Goal: Task Accomplishment & Management: Manage account settings

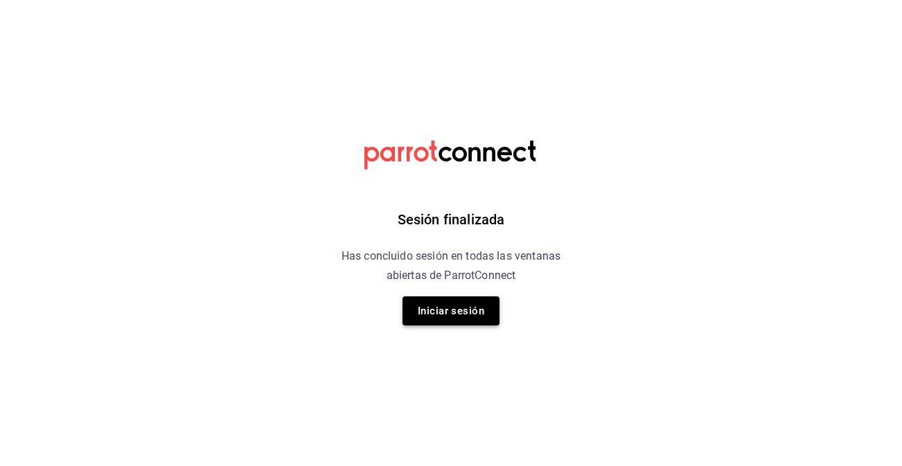
click at [476, 306] on button "Iniciar sesión" at bounding box center [451, 311] width 97 height 29
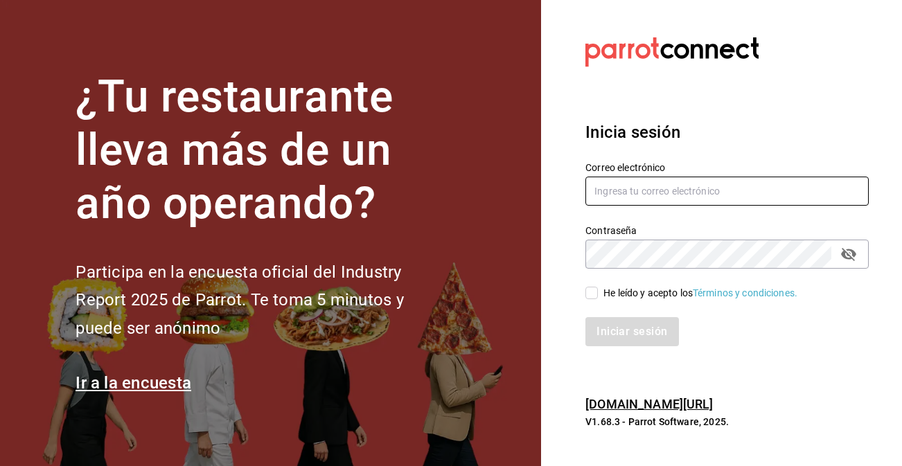
click at [616, 189] on input "text" at bounding box center [727, 191] width 283 height 29
type input "[EMAIL_ADDRESS][DOMAIN_NAME]"
click at [592, 301] on div "Iniciar sesión" at bounding box center [719, 324] width 300 height 46
click at [591, 293] on input "He leído y acepto los Términos y condiciones." at bounding box center [592, 293] width 12 height 12
checkbox input "true"
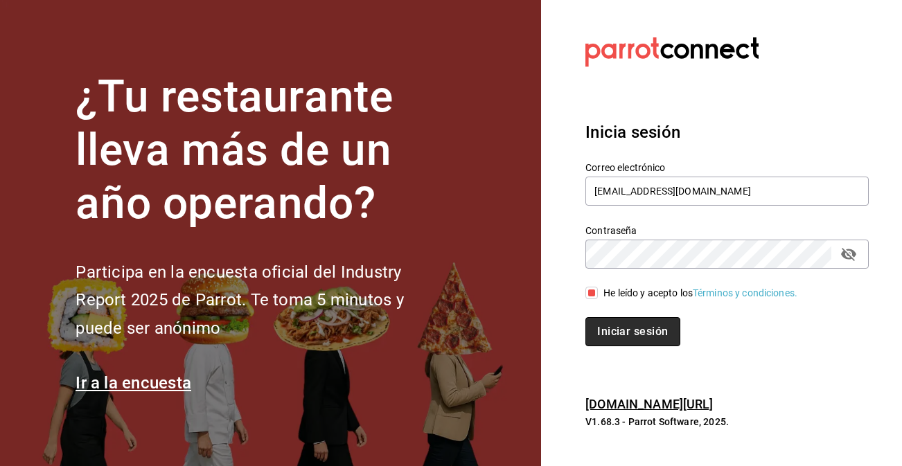
click at [603, 336] on button "Iniciar sesión" at bounding box center [633, 331] width 94 height 29
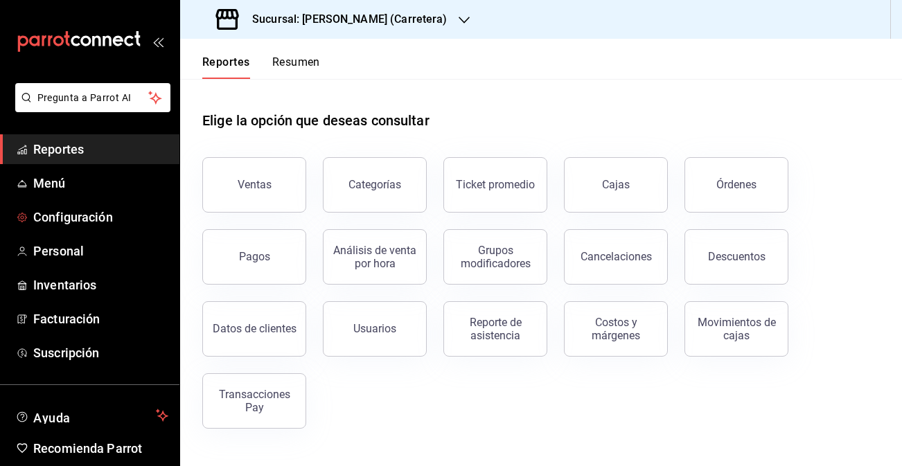
click at [109, 222] on span "Configuración" at bounding box center [100, 217] width 135 height 19
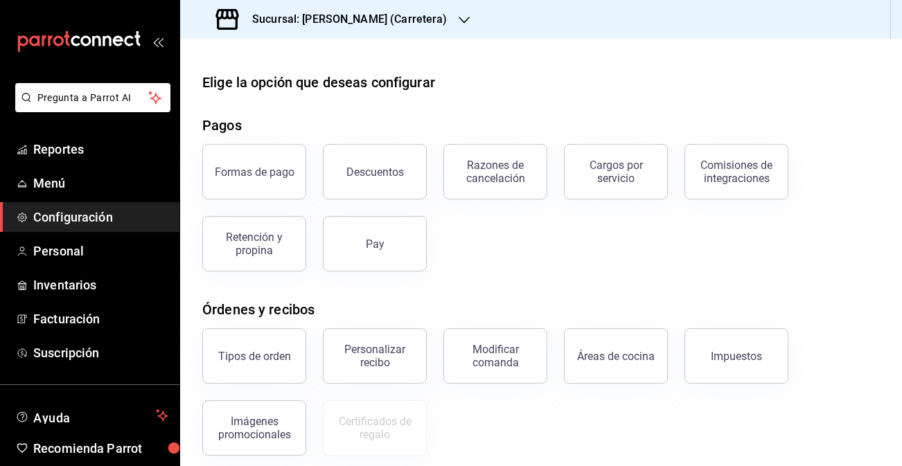
scroll to position [29, 0]
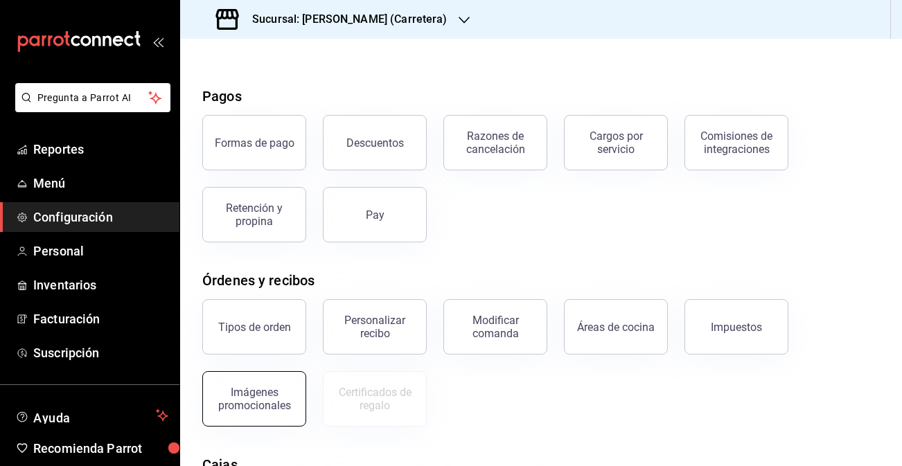
click at [279, 390] on div "Imágenes promocionales" at bounding box center [254, 399] width 86 height 26
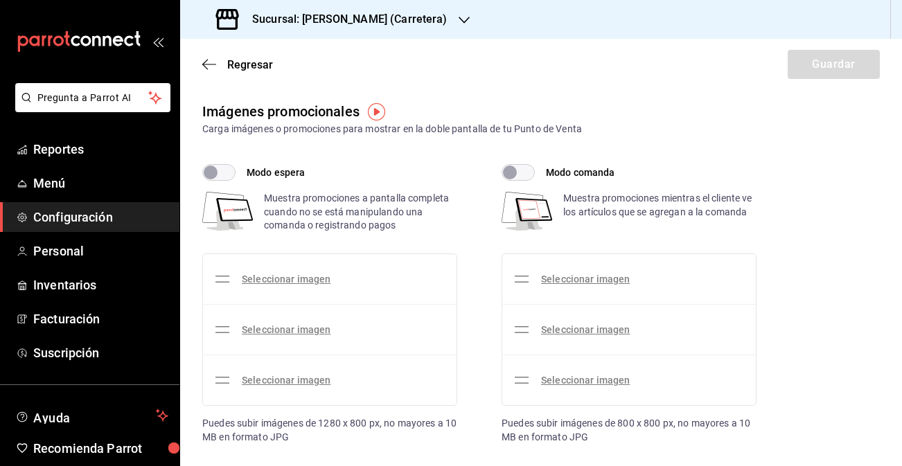
checkbox input "true"
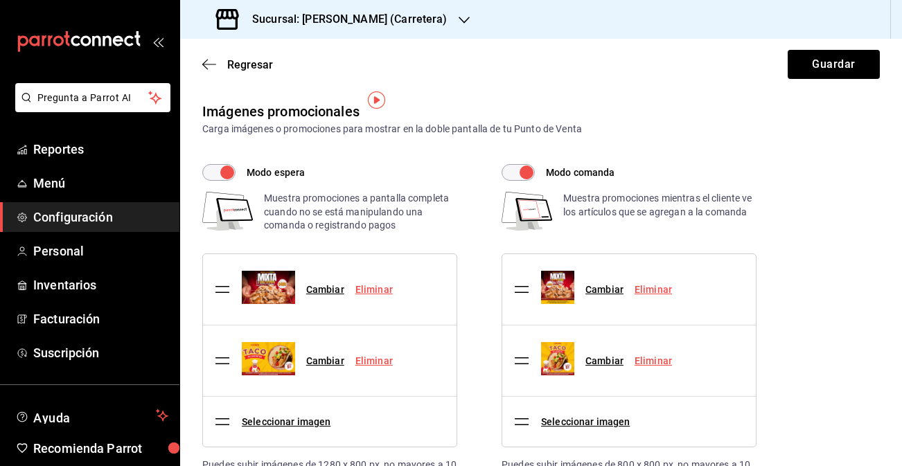
scroll to position [47, 0]
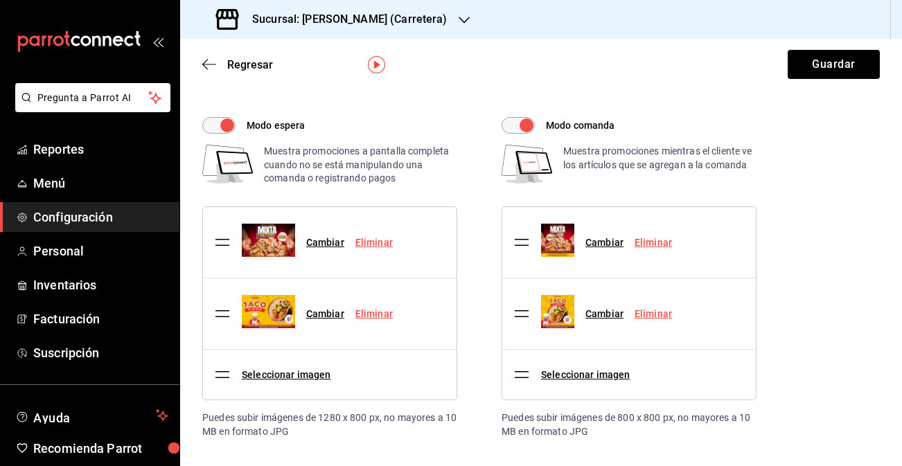
click at [382, 315] on link "Eliminar" at bounding box center [374, 313] width 37 height 11
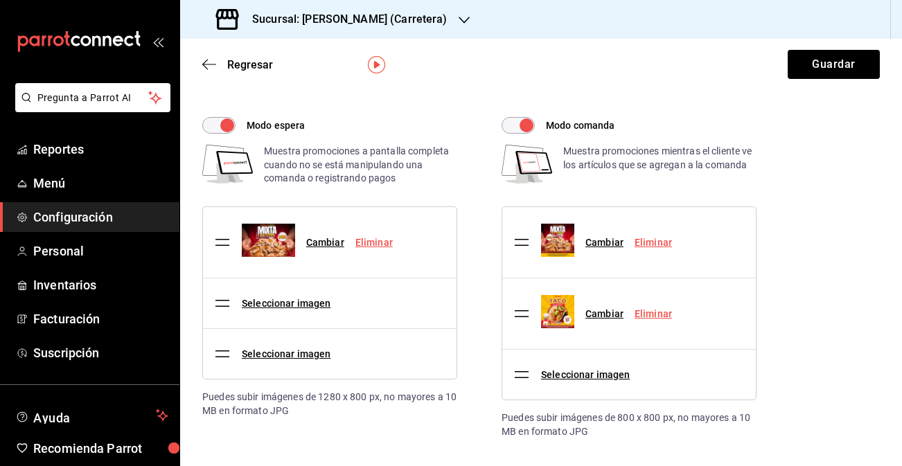
click at [658, 315] on link "Eliminar" at bounding box center [653, 313] width 37 height 11
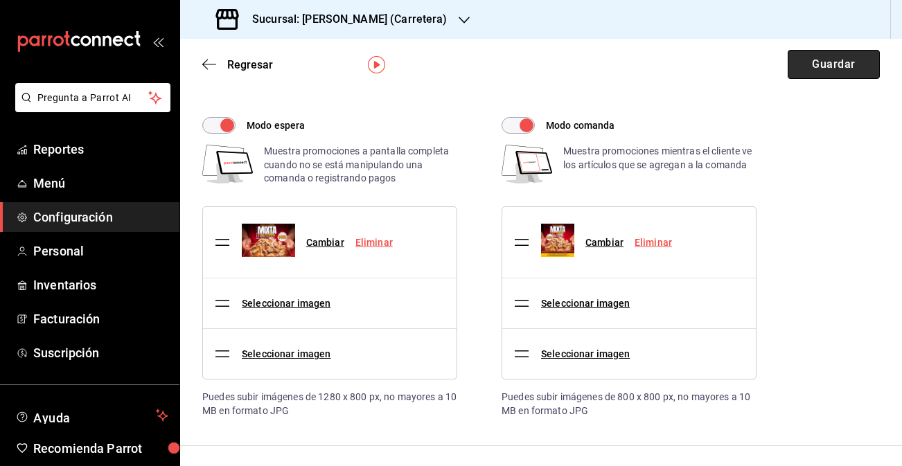
click at [825, 60] on button "Guardar" at bounding box center [834, 64] width 92 height 29
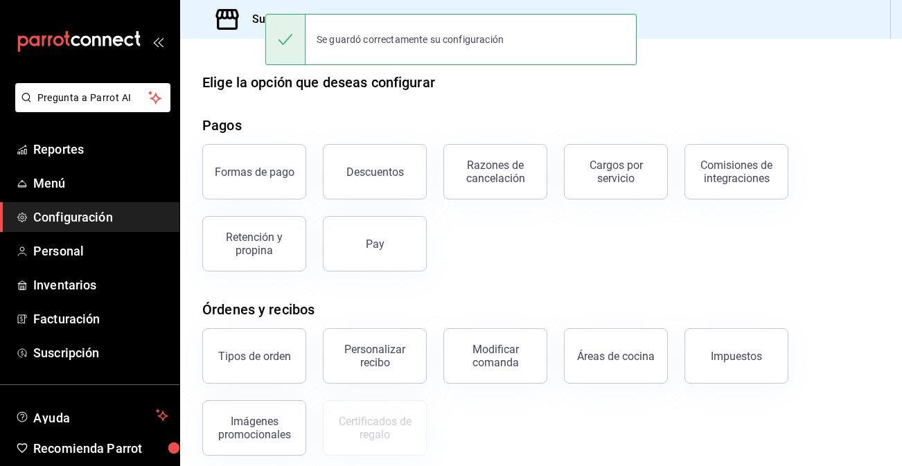
click at [254, 19] on h3 "Sucursal: Don Macizo (Carretera)" at bounding box center [344, 19] width 207 height 17
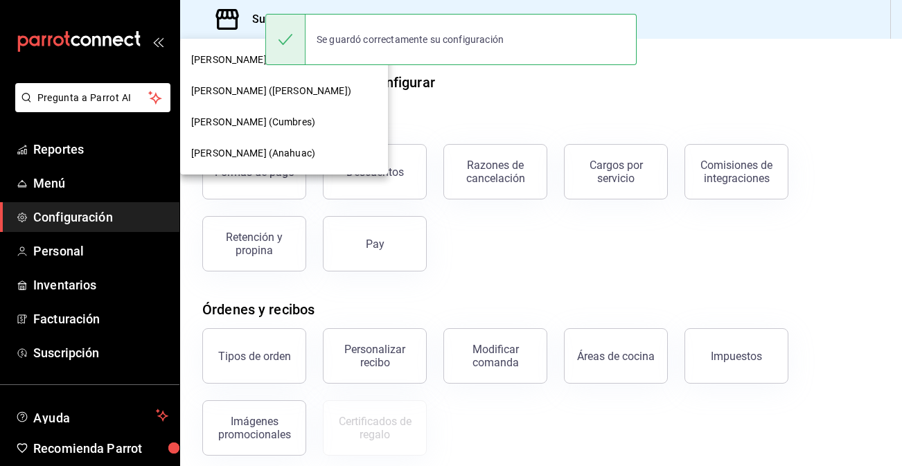
click at [265, 94] on span "Don Macizo (Humberto Lobo)" at bounding box center [271, 91] width 160 height 15
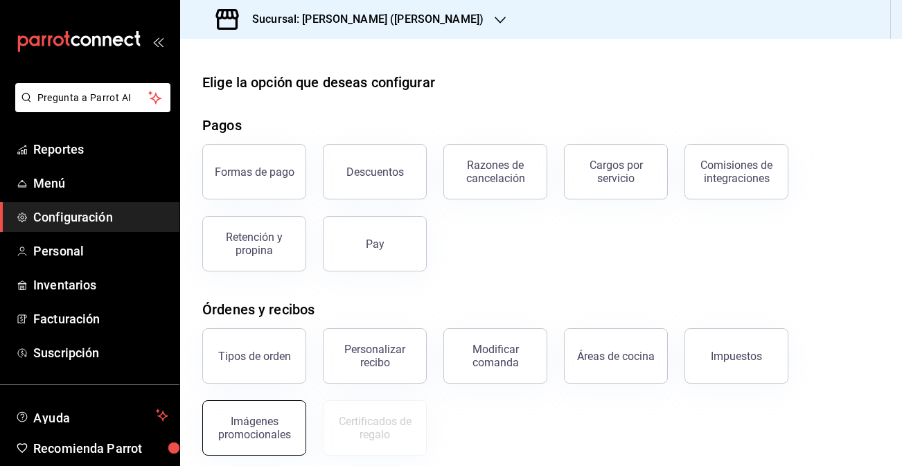
click at [290, 412] on button "Imágenes promocionales" at bounding box center [254, 428] width 104 height 55
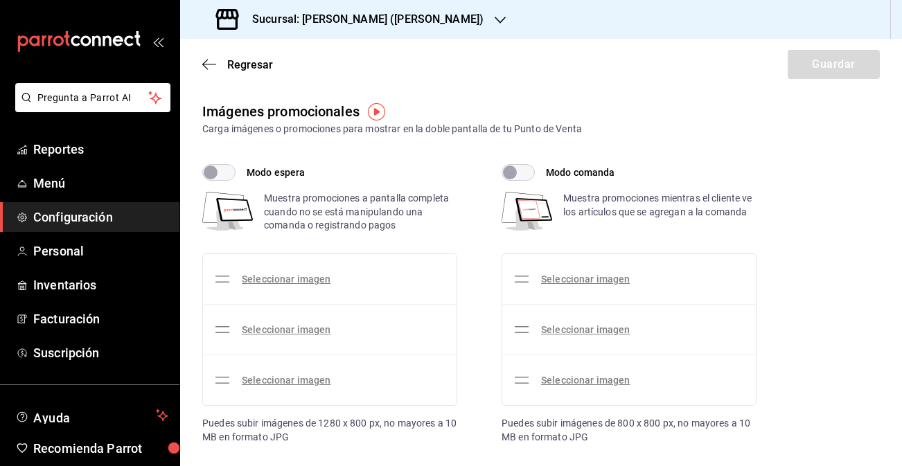
checkbox input "true"
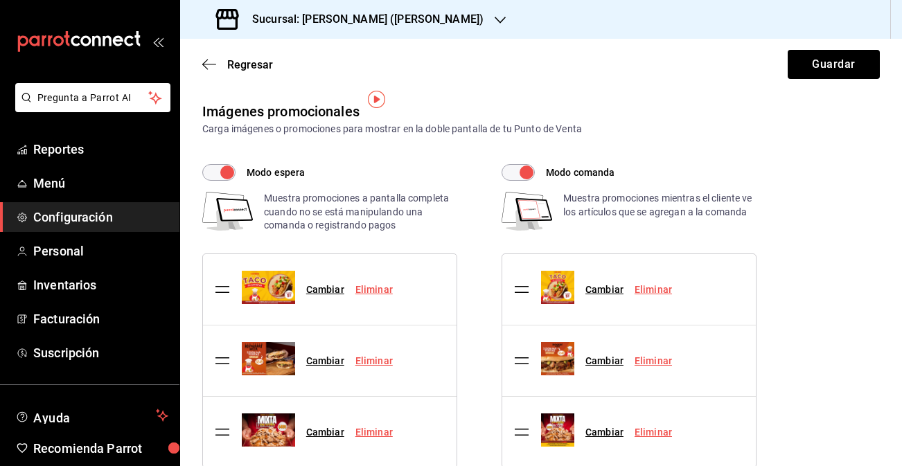
scroll to position [20, 0]
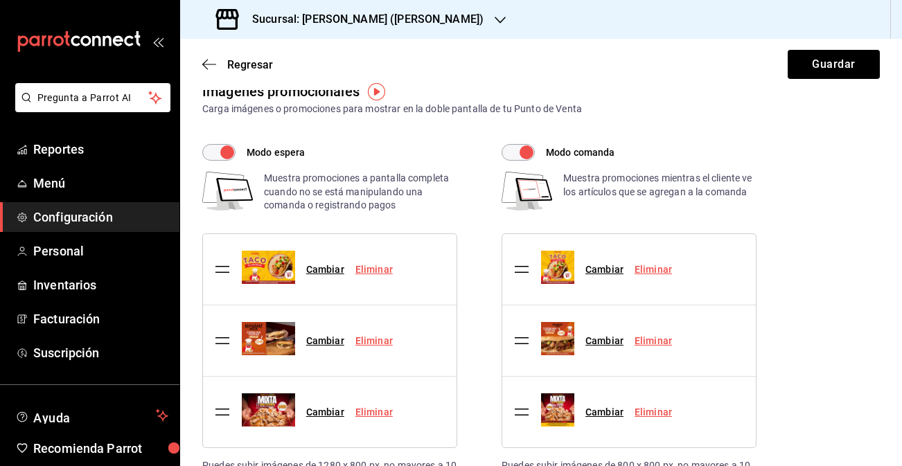
click at [377, 341] on link "Eliminar" at bounding box center [374, 340] width 37 height 11
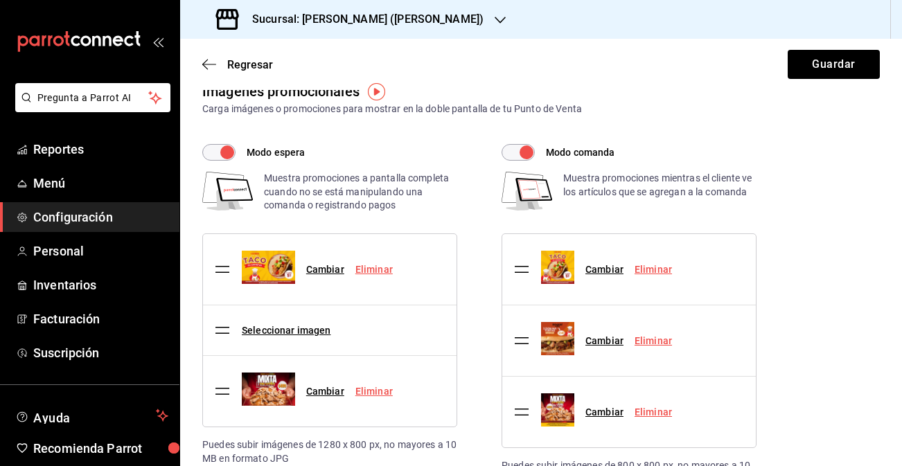
click at [380, 268] on link "Eliminar" at bounding box center [374, 269] width 37 height 11
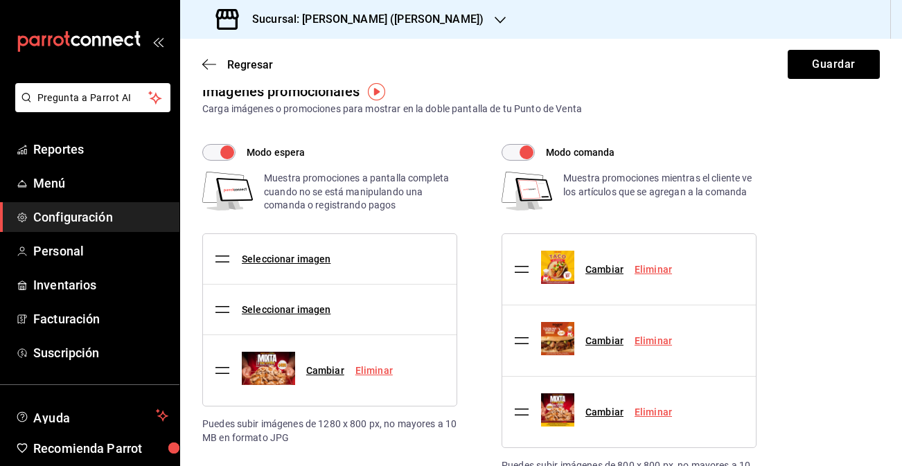
click at [654, 270] on link "Eliminar" at bounding box center [653, 269] width 37 height 11
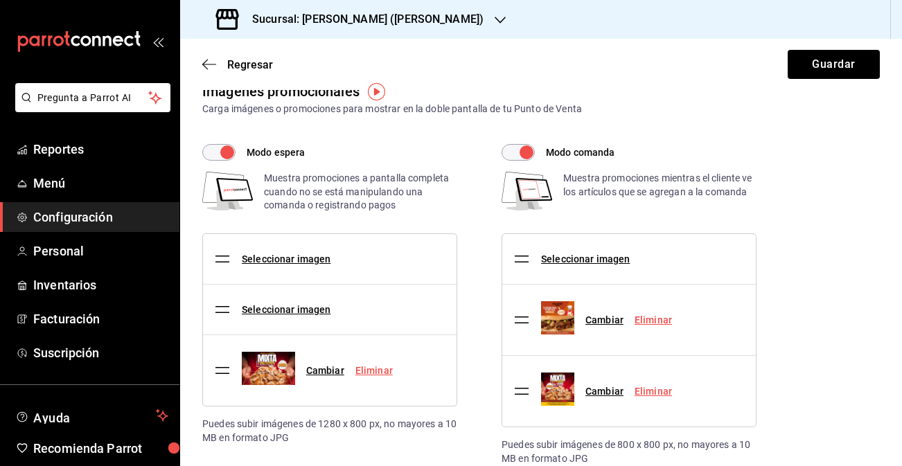
click at [663, 317] on link "Eliminar" at bounding box center [653, 320] width 37 height 11
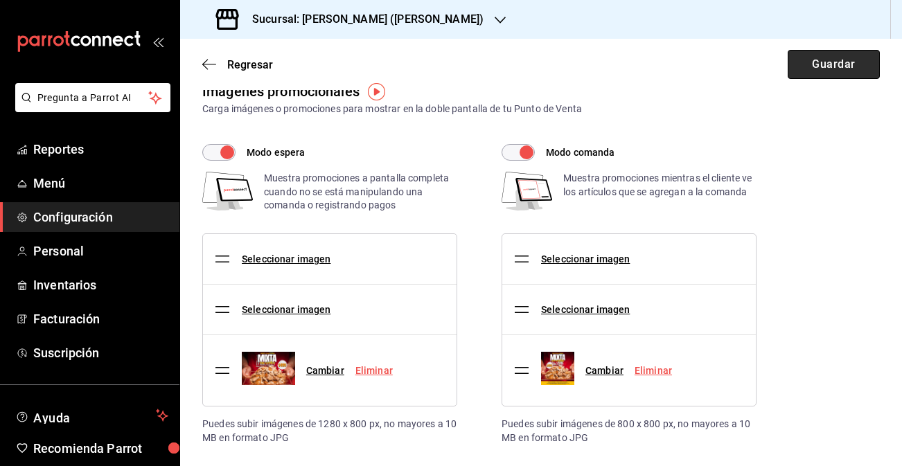
click at [828, 68] on button "Guardar" at bounding box center [834, 64] width 92 height 29
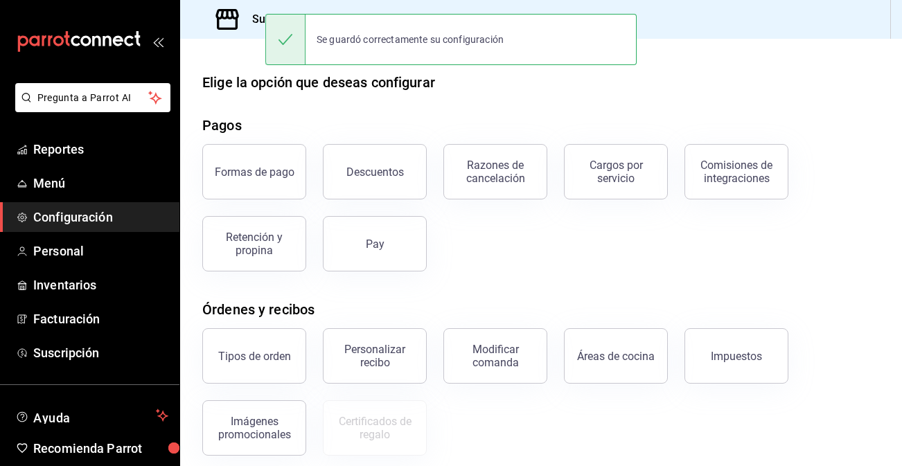
click at [245, 17] on h3 "Sucursal: Don Macizo (Humberto Lobo)" at bounding box center [362, 19] width 243 height 17
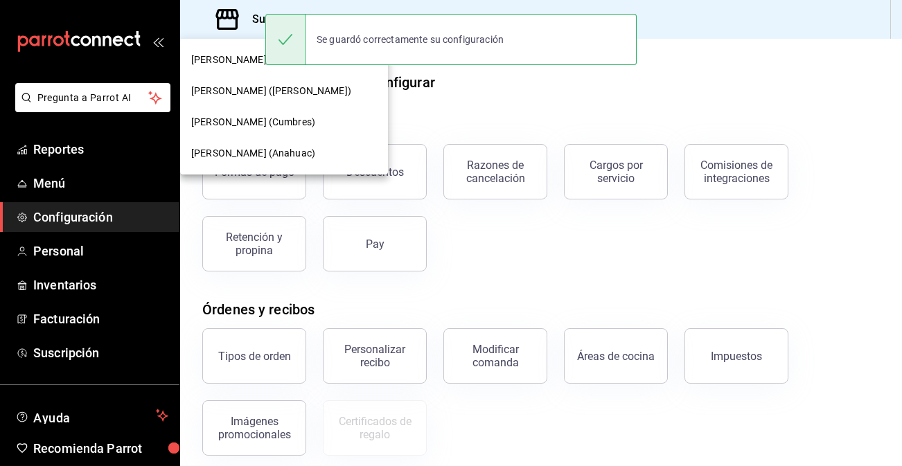
click at [695, 35] on div at bounding box center [451, 233] width 902 height 466
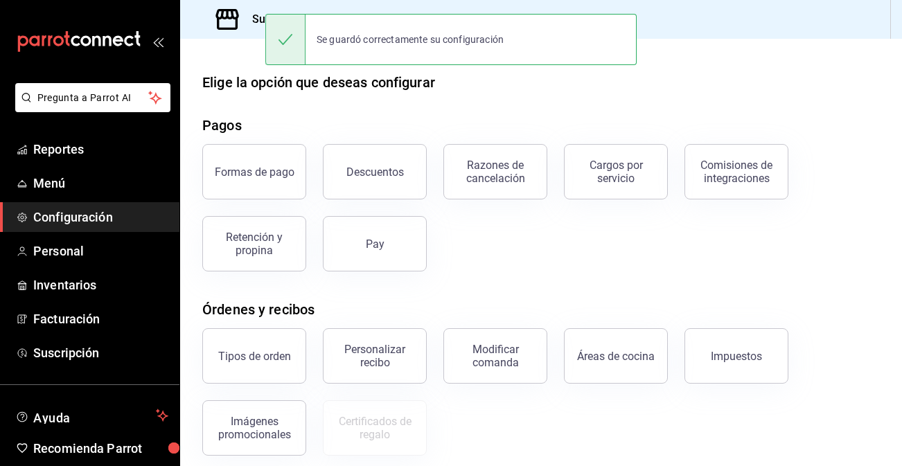
click at [230, 19] on icon at bounding box center [227, 19] width 23 height 21
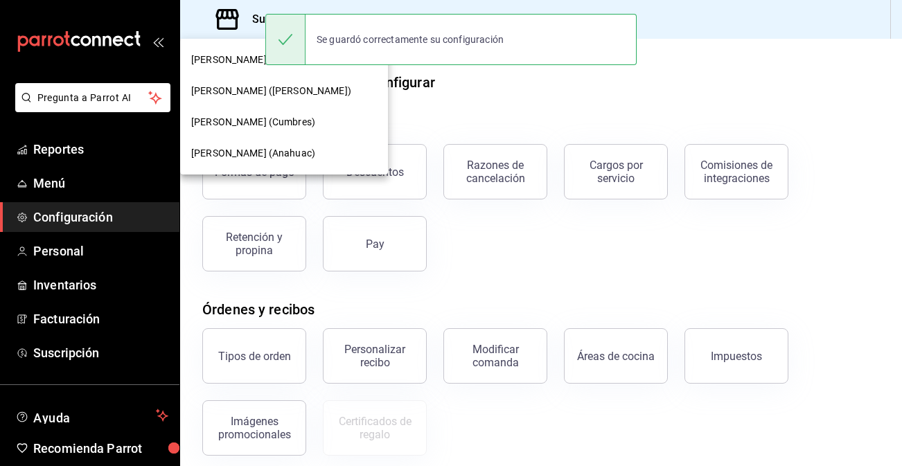
click at [242, 117] on span "Don Macizo (Cumbres)" at bounding box center [253, 122] width 124 height 15
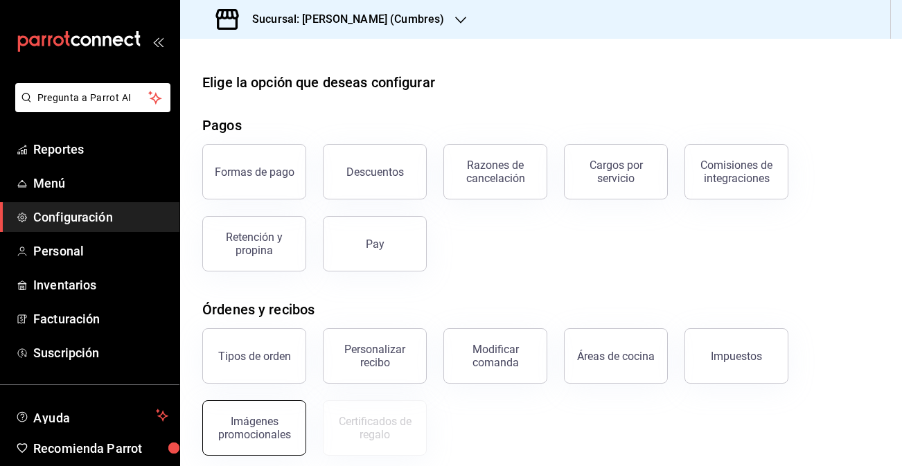
click at [270, 435] on div "Imágenes promocionales" at bounding box center [254, 428] width 86 height 26
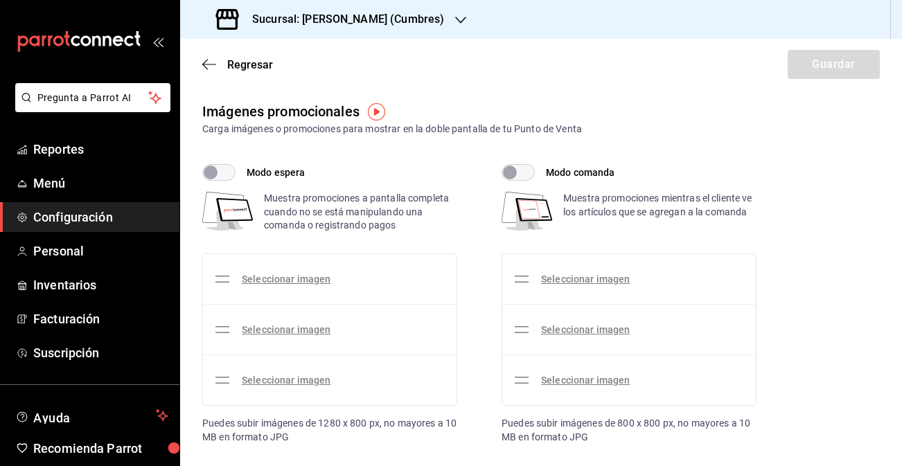
checkbox input "true"
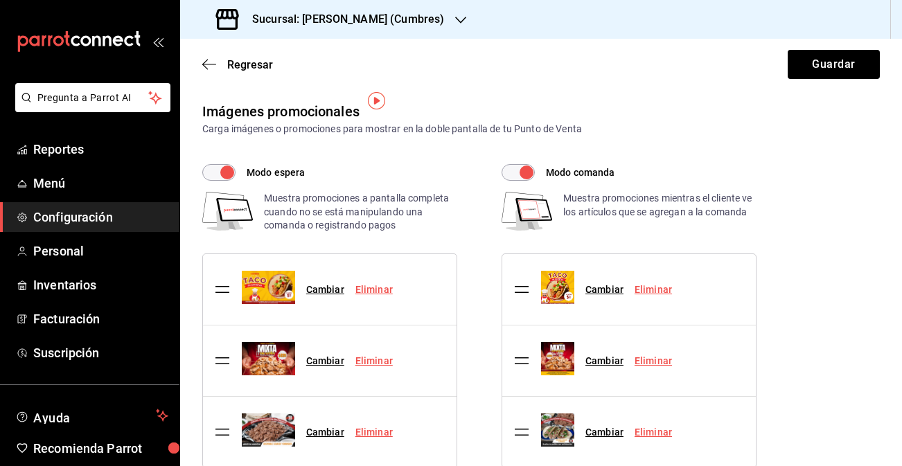
scroll to position [56, 0]
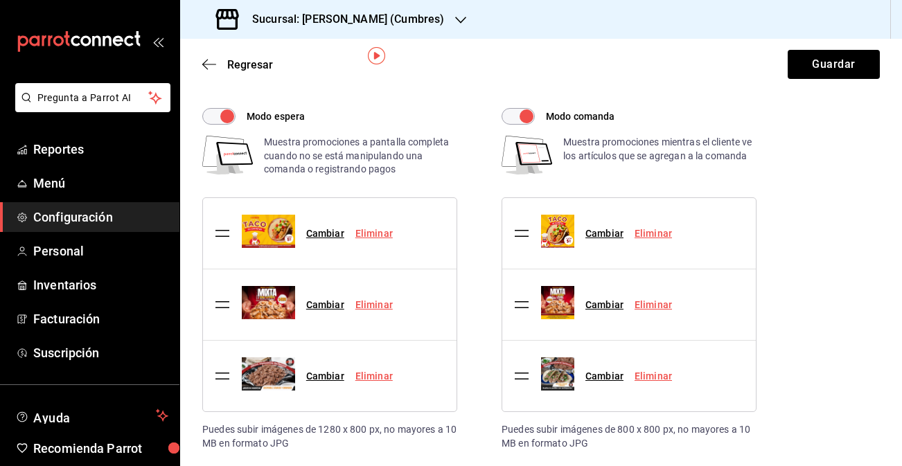
click at [363, 236] on link "Eliminar" at bounding box center [374, 233] width 37 height 11
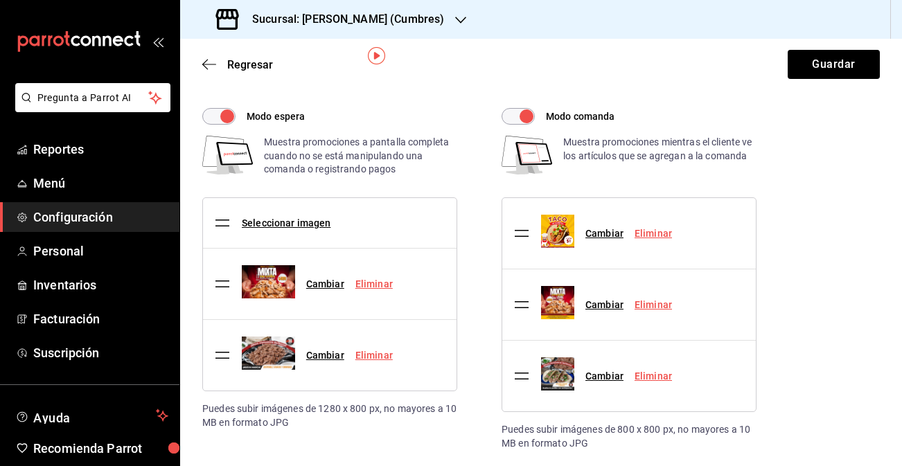
click at [659, 238] on link "Eliminar" at bounding box center [653, 233] width 37 height 11
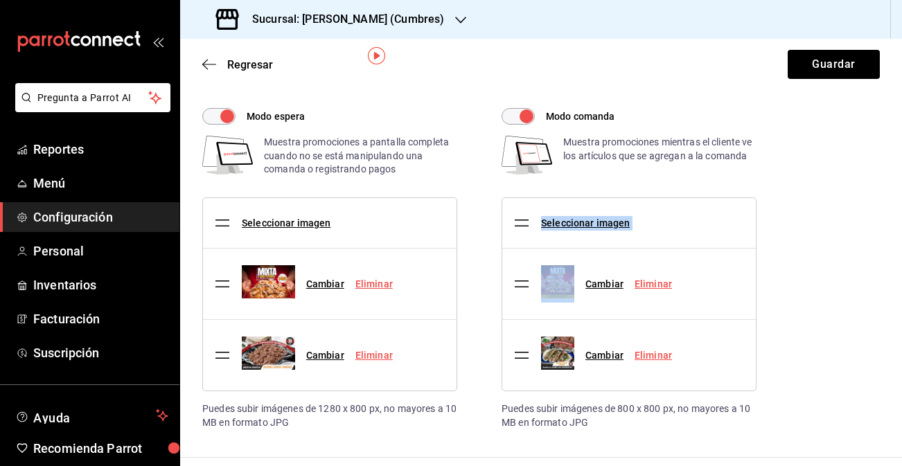
drag, startPoint x: 532, startPoint y: 281, endPoint x: 530, endPoint y: 223, distance: 58.3
click at [530, 223] on ul "Seleccionar imagen Cambiar Eliminar Cambiar Eliminar" at bounding box center [630, 294] width 254 height 193
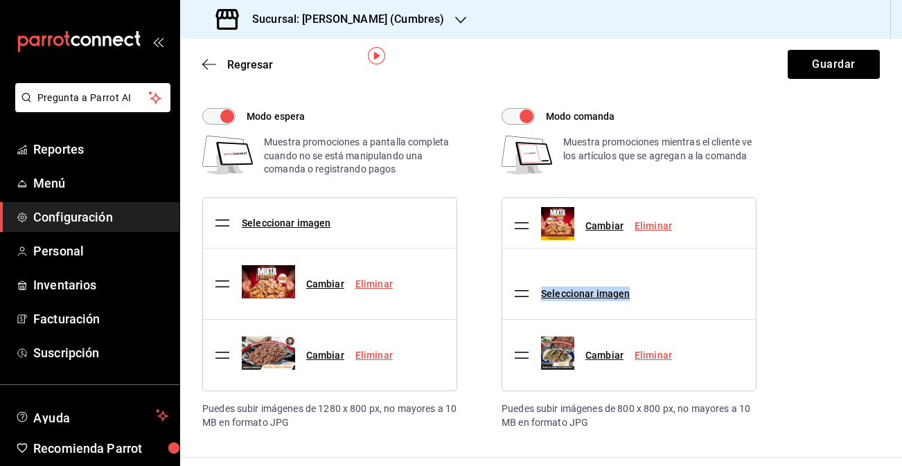
drag, startPoint x: 524, startPoint y: 277, endPoint x: 524, endPoint y: 219, distance: 58.2
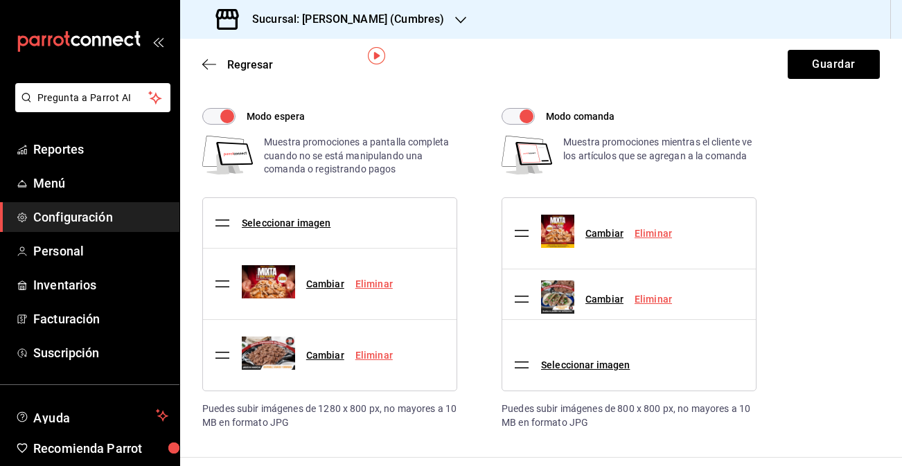
drag, startPoint x: 520, startPoint y: 362, endPoint x: 514, endPoint y: 304, distance: 58.6
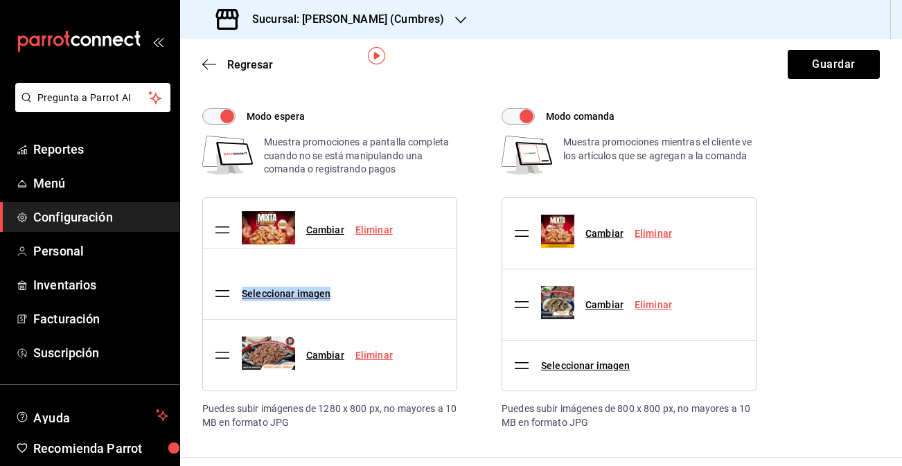
drag, startPoint x: 227, startPoint y: 284, endPoint x: 227, endPoint y: 227, distance: 57.5
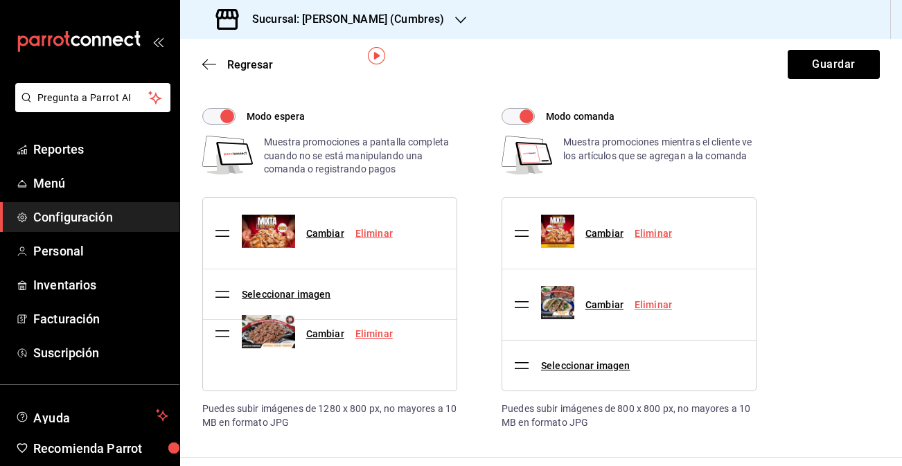
drag, startPoint x: 218, startPoint y: 358, endPoint x: 222, endPoint y: 287, distance: 71.5
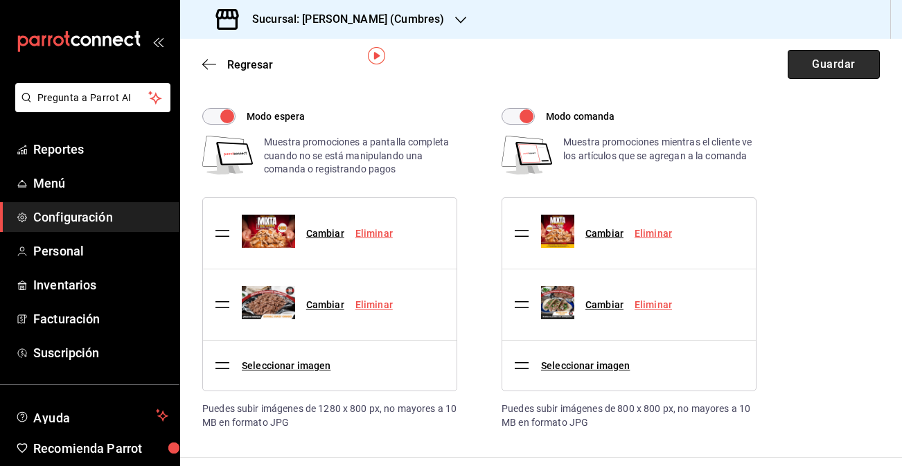
click at [838, 56] on button "Guardar" at bounding box center [834, 64] width 92 height 29
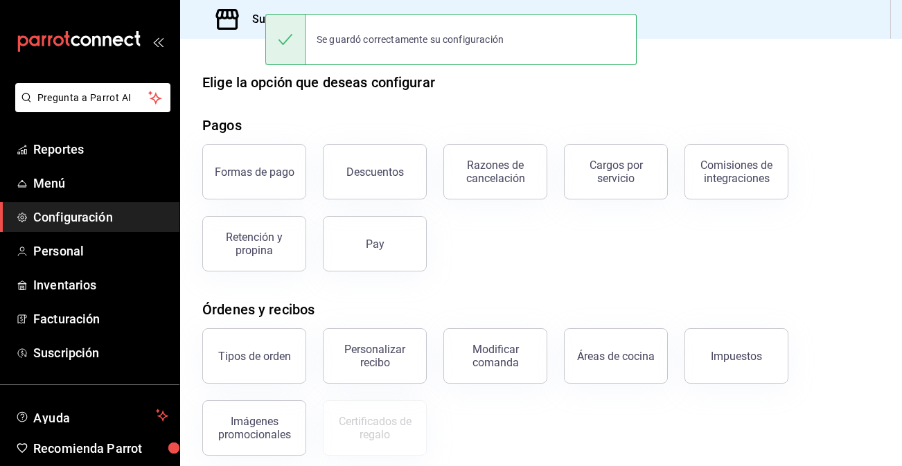
click at [254, 16] on h3 "Sucursal: Don Macizo (Cumbres)" at bounding box center [342, 19] width 203 height 17
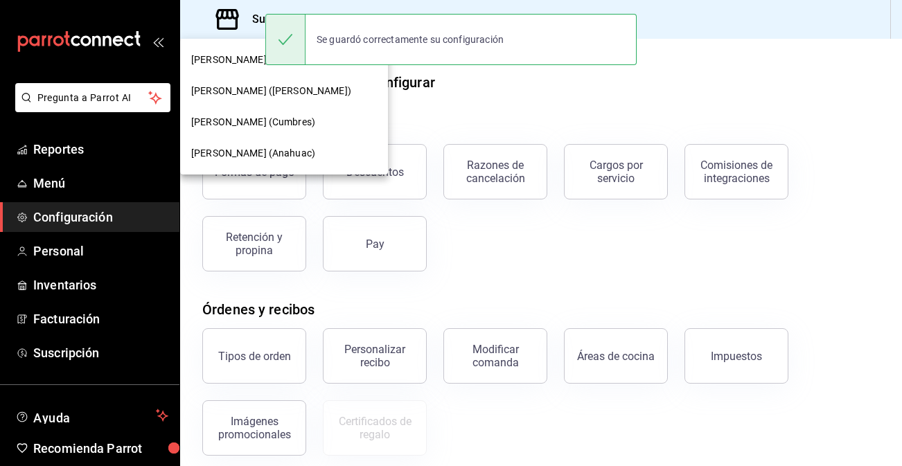
click at [277, 94] on span "Don Macizo (Humberto Lobo)" at bounding box center [271, 91] width 160 height 15
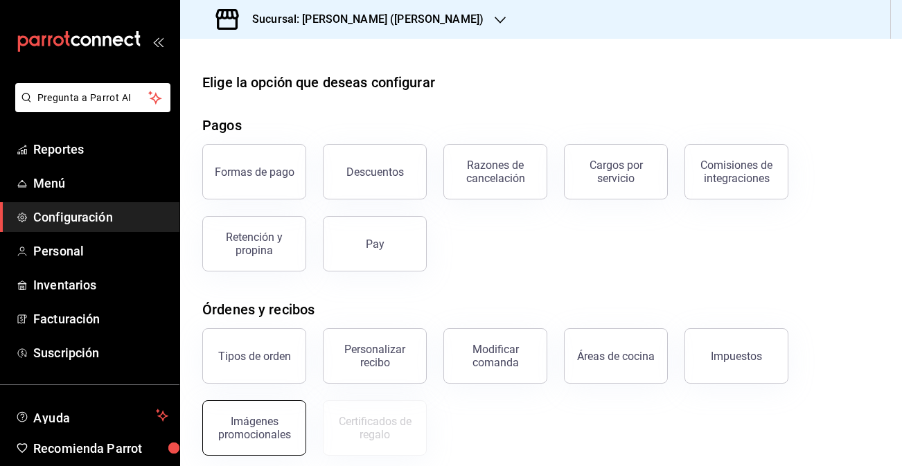
click at [275, 434] on div "Imágenes promocionales" at bounding box center [254, 428] width 86 height 26
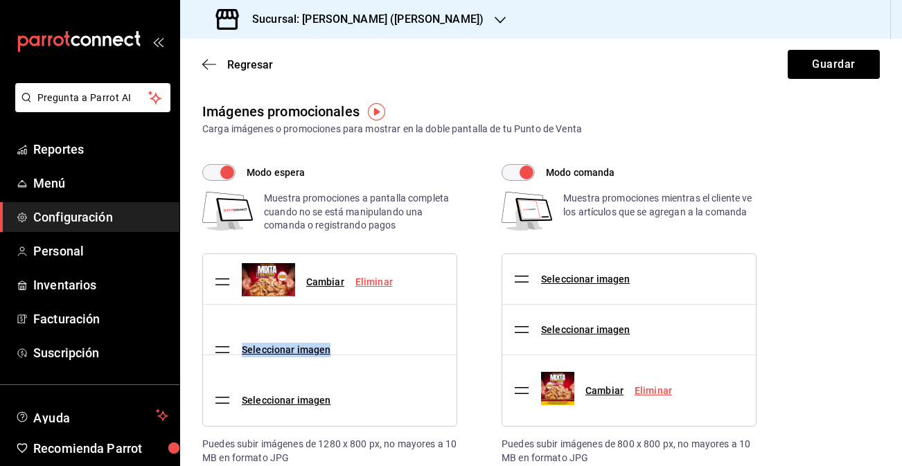
drag, startPoint x: 221, startPoint y: 391, endPoint x: 223, endPoint y: 282, distance: 108.8
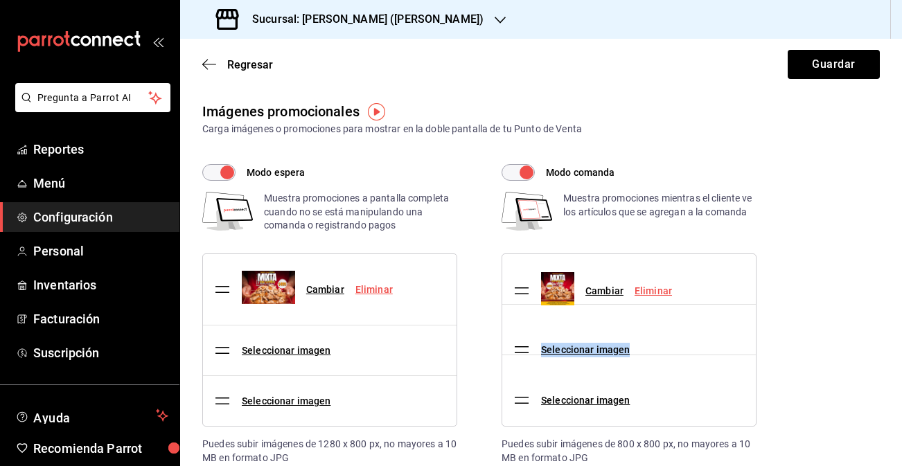
drag, startPoint x: 522, startPoint y: 389, endPoint x: 523, endPoint y: 289, distance: 99.8
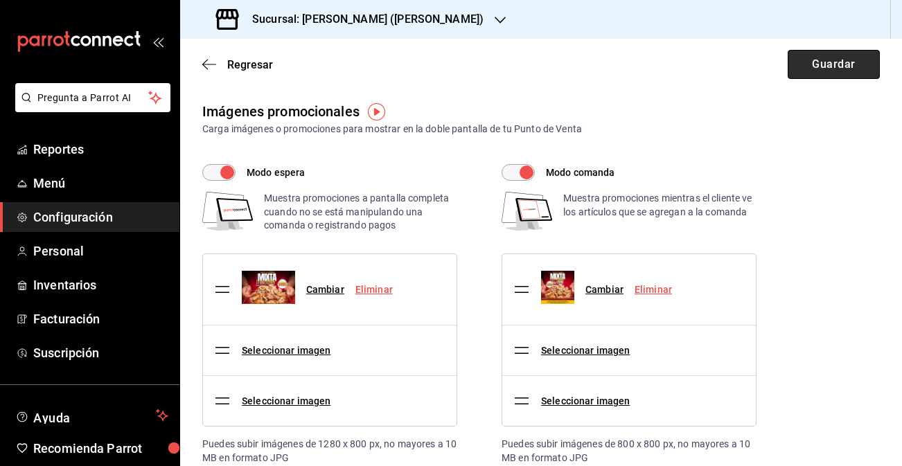
click at [841, 68] on button "Guardar" at bounding box center [834, 64] width 92 height 29
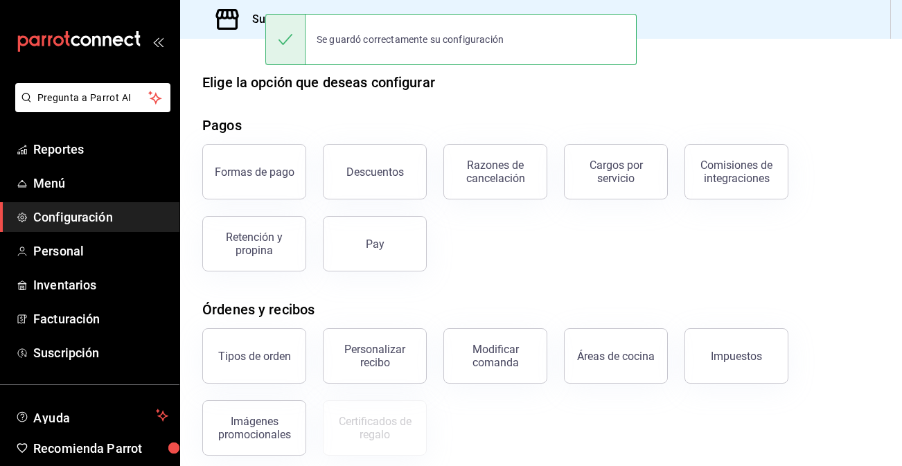
click at [232, 18] on icon at bounding box center [227, 19] width 23 height 21
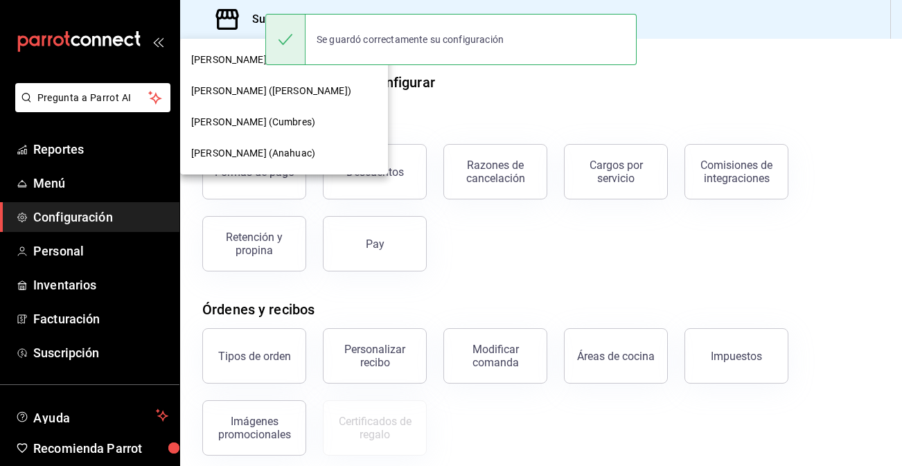
click at [225, 60] on span "Don Macizo (Carretera)" at bounding box center [254, 60] width 126 height 15
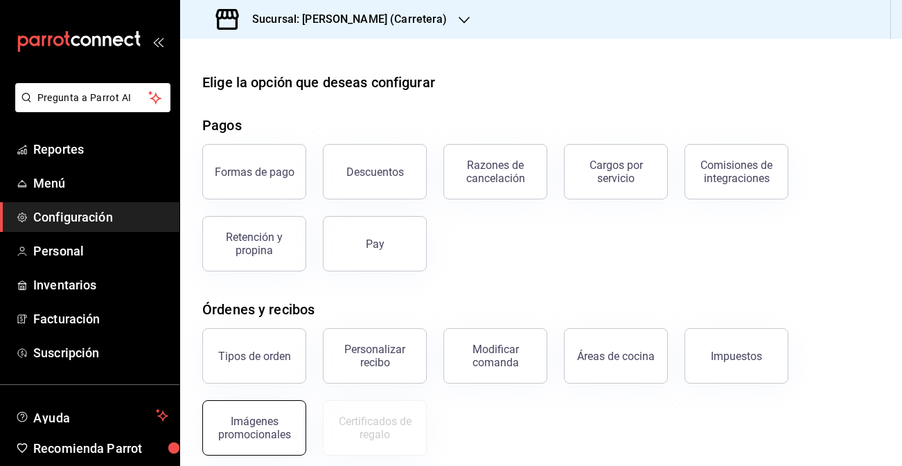
click at [242, 429] on div "Imágenes promocionales" at bounding box center [254, 428] width 86 height 26
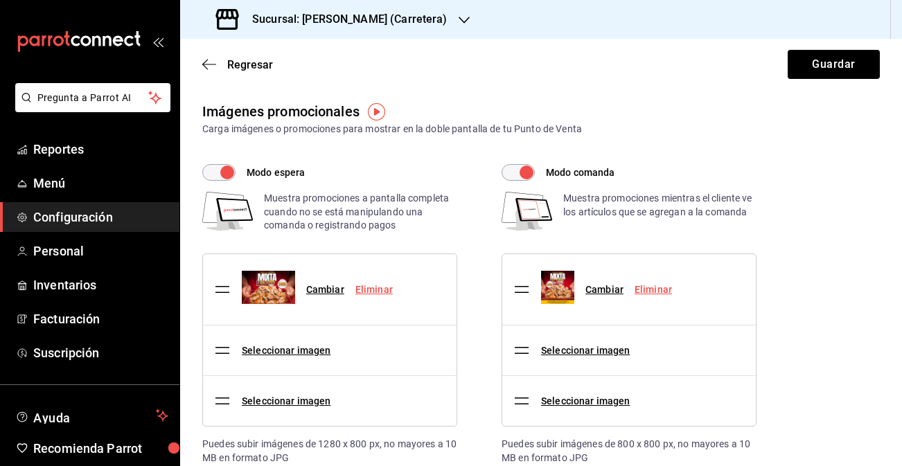
click at [394, 22] on h3 "Sucursal: Don Macizo (Carretera)" at bounding box center [344, 19] width 207 height 17
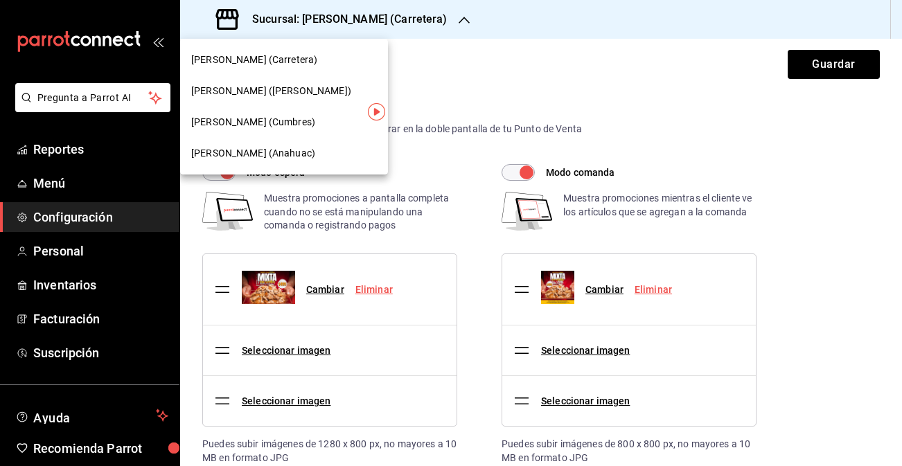
click at [334, 152] on div "Don Macizo (Anahuac)" at bounding box center [284, 153] width 186 height 15
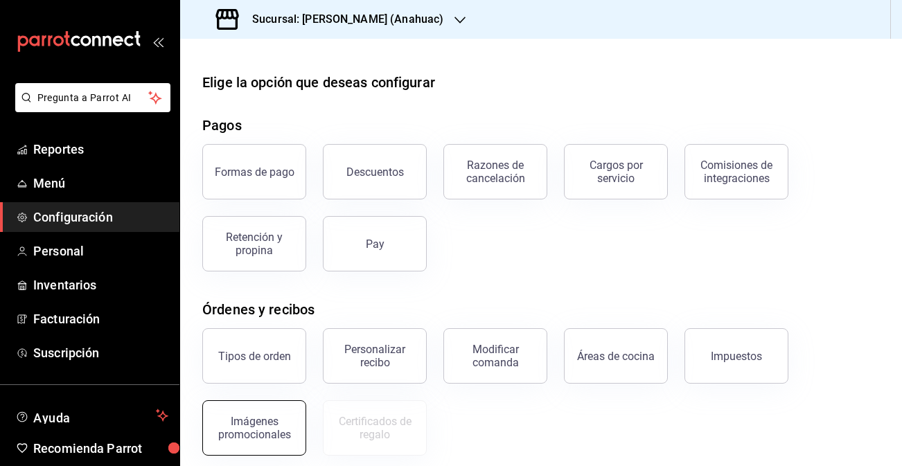
click at [271, 439] on div "Imágenes promocionales" at bounding box center [254, 428] width 86 height 26
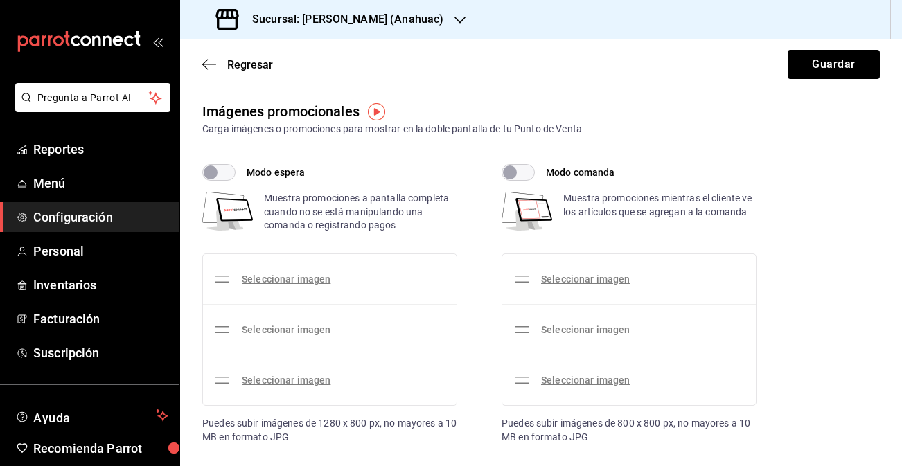
checkbox input "true"
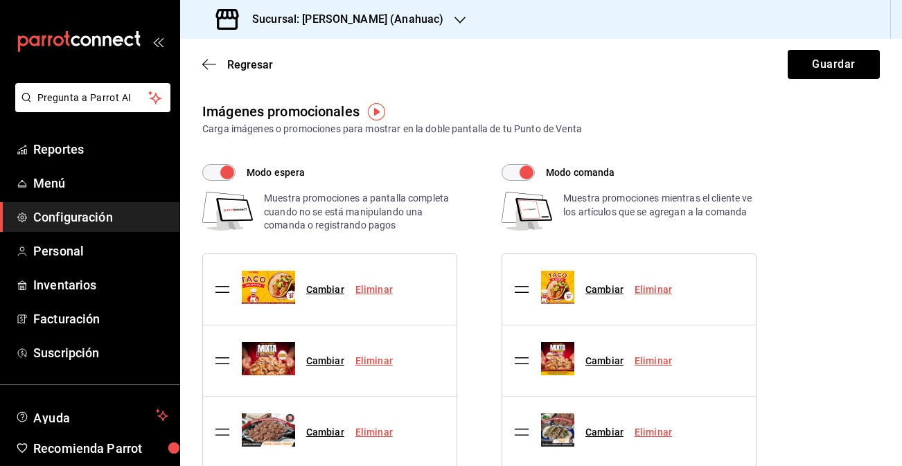
click at [375, 293] on link "Eliminar" at bounding box center [374, 289] width 37 height 11
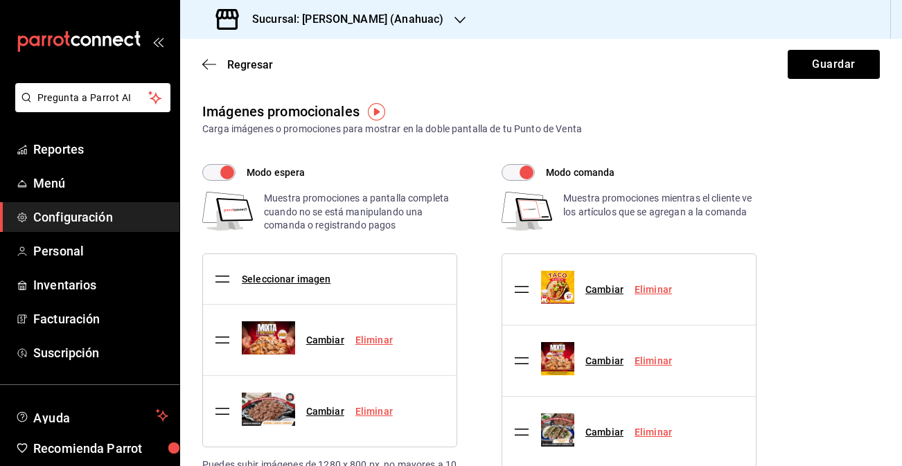
click at [655, 288] on link "Eliminar" at bounding box center [653, 289] width 37 height 11
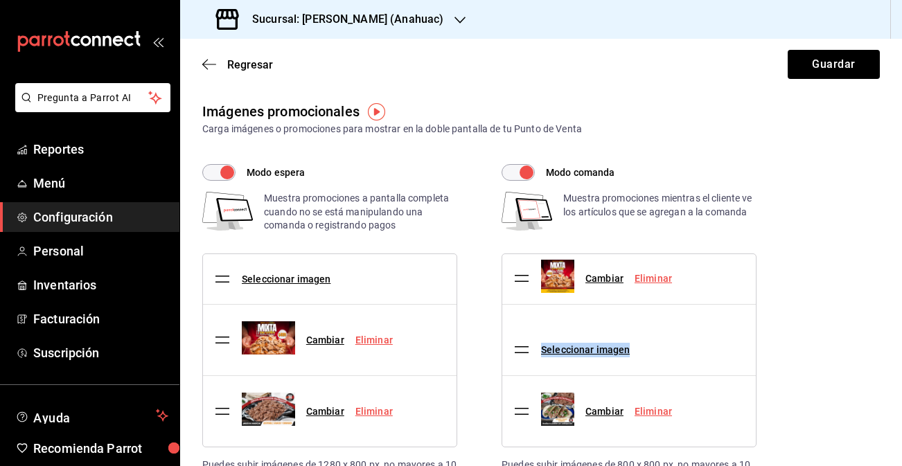
drag, startPoint x: 525, startPoint y: 334, endPoint x: 523, endPoint y: 271, distance: 63.1
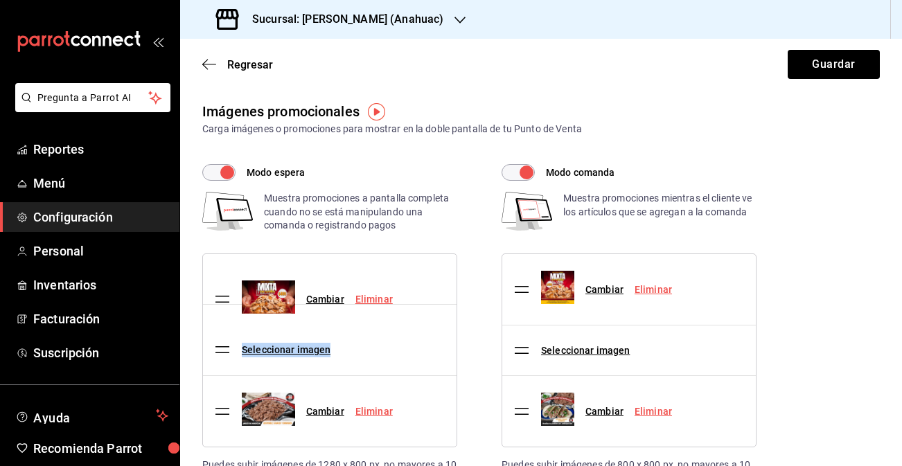
drag, startPoint x: 221, startPoint y: 338, endPoint x: 222, endPoint y: 287, distance: 50.6
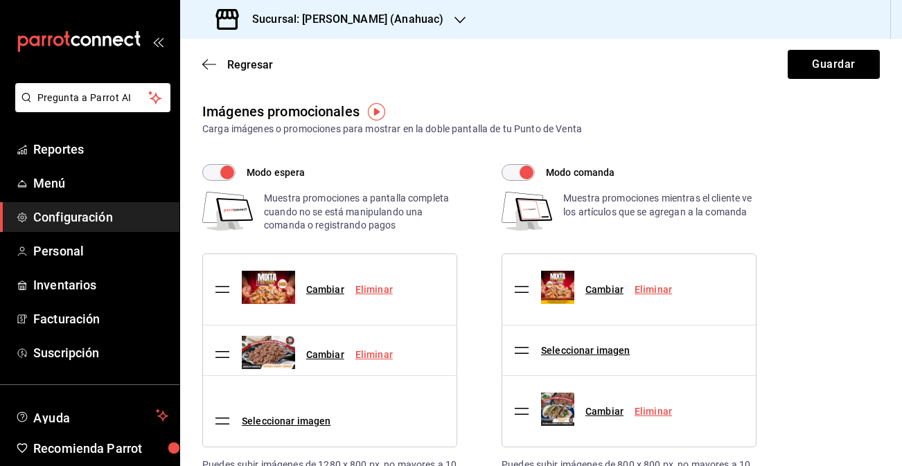
drag, startPoint x: 219, startPoint y: 411, endPoint x: 224, endPoint y: 345, distance: 66.0
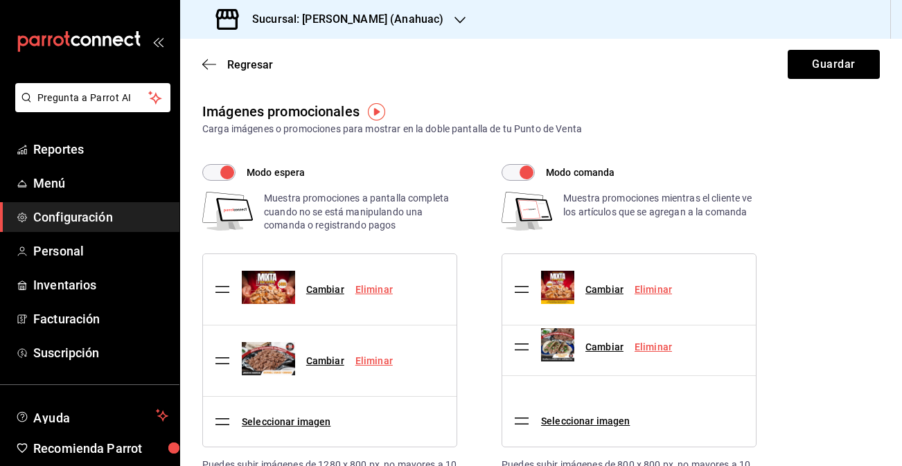
drag, startPoint x: 527, startPoint y: 410, endPoint x: 527, endPoint y: 343, distance: 66.5
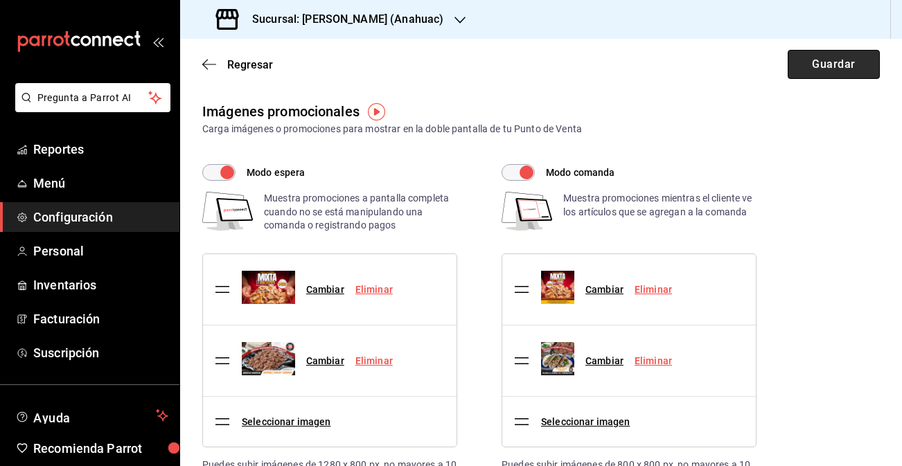
click at [823, 71] on button "Guardar" at bounding box center [834, 64] width 92 height 29
